Goal: Contribute content

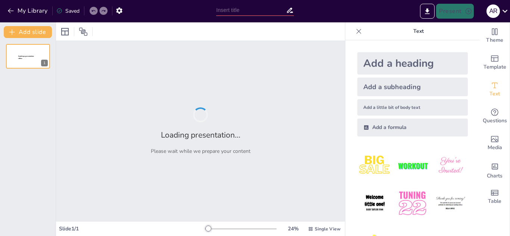
type input "Analisis Sistem Kontrol Kipas Angin Otomatis Menggunakan IC Digital dan Sensor …"
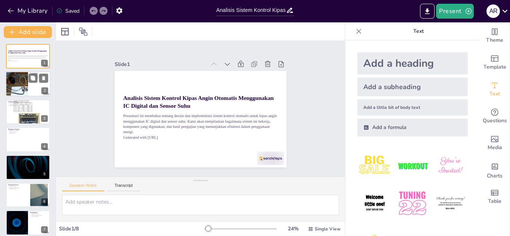
click at [33, 87] on div at bounding box center [28, 84] width 45 height 25
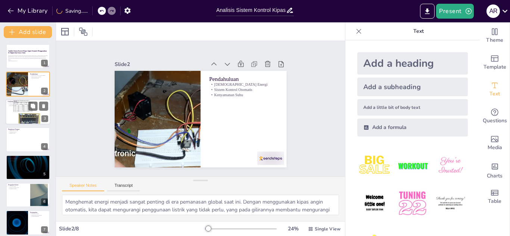
click at [12, 118] on div at bounding box center [28, 112] width 45 height 60
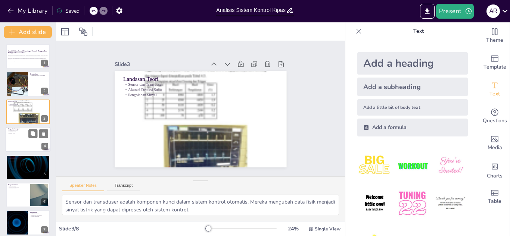
click at [19, 135] on div at bounding box center [28, 139] width 45 height 25
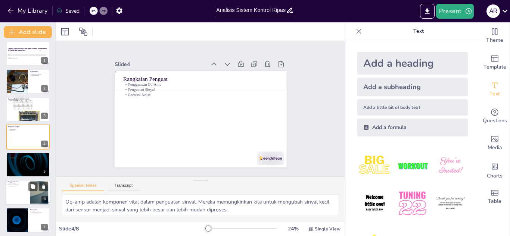
scroll to position [33, 0]
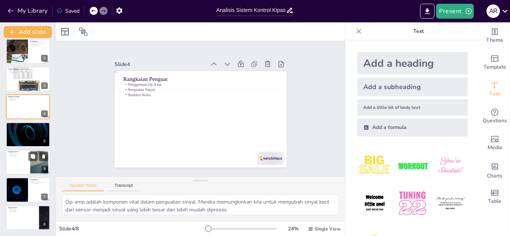
click at [25, 162] on div at bounding box center [28, 162] width 45 height 25
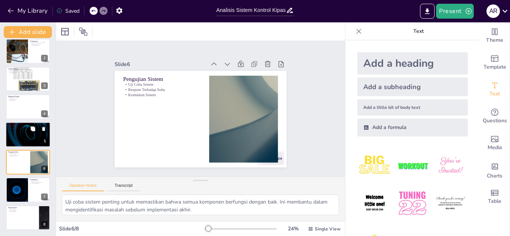
click at [26, 139] on div at bounding box center [28, 134] width 45 height 25
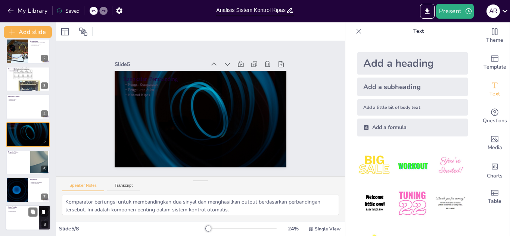
click at [24, 215] on div at bounding box center [28, 217] width 45 height 25
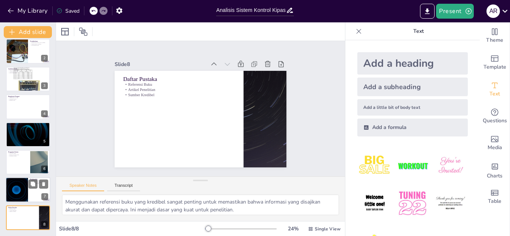
click at [29, 190] on div at bounding box center [28, 190] width 45 height 25
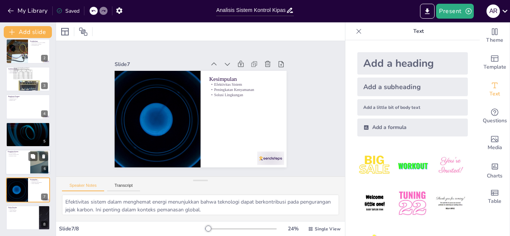
click at [15, 164] on div at bounding box center [28, 162] width 45 height 25
type textarea "Uji coba sistem penting untuk memastikan bahwa semua komponen berfungsi dengan …"
